Goal: Task Accomplishment & Management: Manage account settings

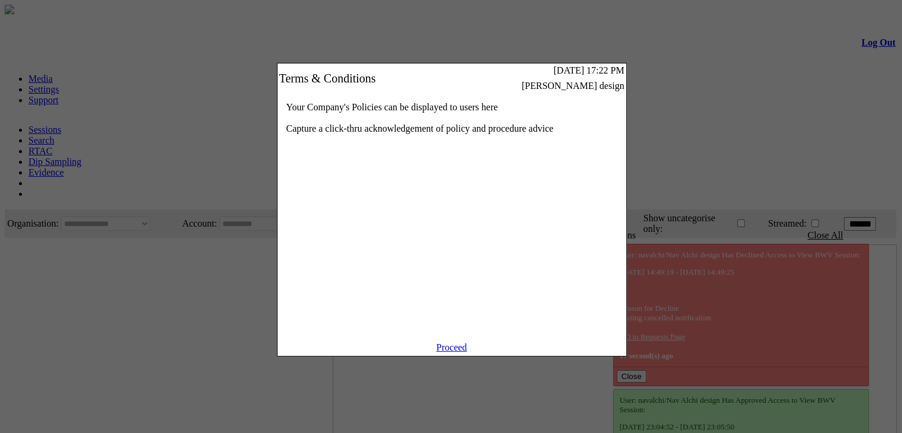
click at [446, 352] on link "Proceed" at bounding box center [451, 347] width 31 height 10
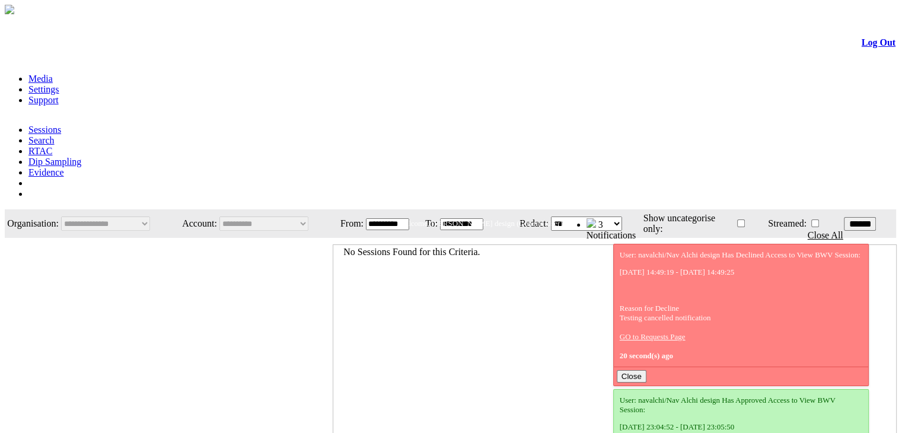
click at [596, 218] on img at bounding box center [590, 222] width 9 height 9
click at [552, 244] on div "No Sessions Found for this Criteria." at bounding box center [615, 406] width 564 height 324
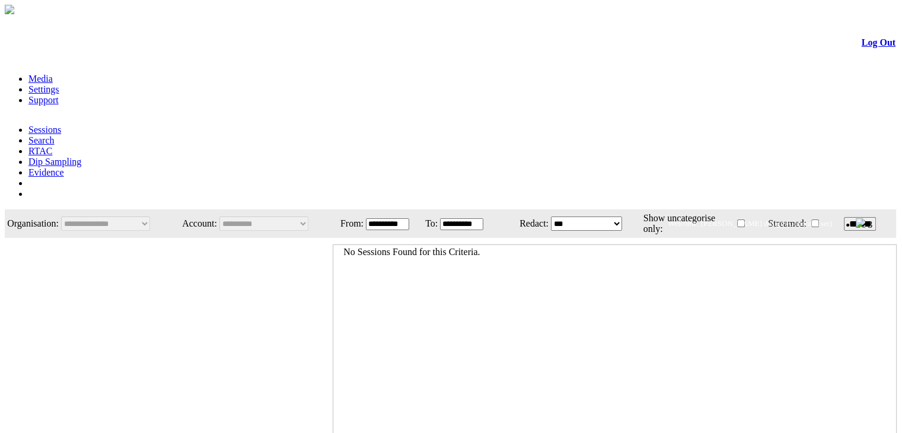
click at [868, 47] on link "Log Out" at bounding box center [878, 42] width 34 height 10
